Goal: Check status: Check status

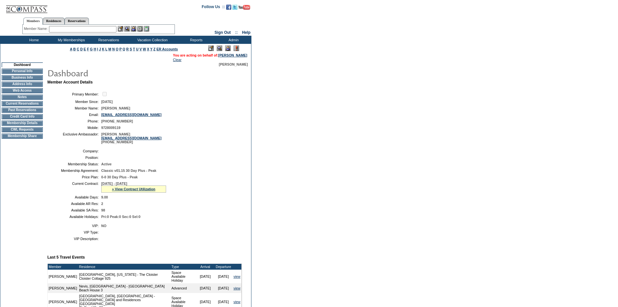
click at [189, 199] on td "9.00" at bounding box center [170, 197] width 138 height 4
click at [120, 191] on link "» View Contract Utilization" at bounding box center [133, 189] width 43 height 4
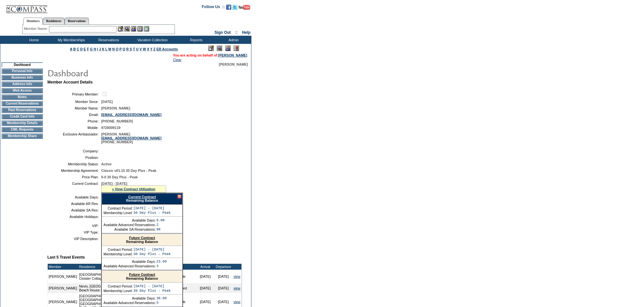
click at [146, 199] on link "Current Contract" at bounding box center [142, 197] width 28 height 4
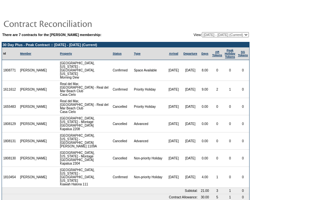
click at [208, 34] on select "09/01/22 - 08/31/23 09/01/23 - 08/31/24 09/01/24 - 08/31/25 09/01/25 - 08/31/26…" at bounding box center [225, 34] width 47 height 5
select select "138431"
click at [202, 32] on select "09/01/22 - 08/31/23 09/01/23 - 08/31/24 09/01/24 - 08/31/25 09/01/25 - 08/31/26…" at bounding box center [225, 34] width 47 height 5
